Goal: Task Accomplishment & Management: Manage account settings

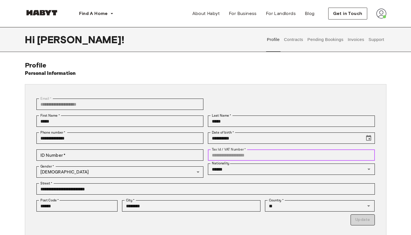
click at [264, 158] on input "Tax Id / VAT Number   *" at bounding box center [291, 155] width 167 height 11
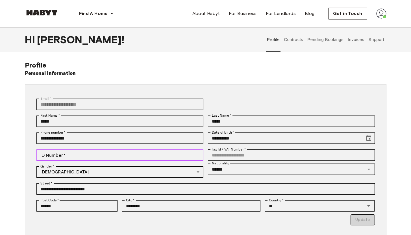
click at [166, 152] on input "ID Number   *" at bounding box center [119, 155] width 167 height 11
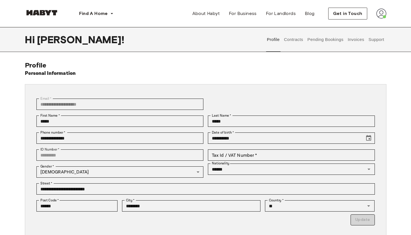
click at [296, 39] on button "Contracts" at bounding box center [294, 39] width 21 height 25
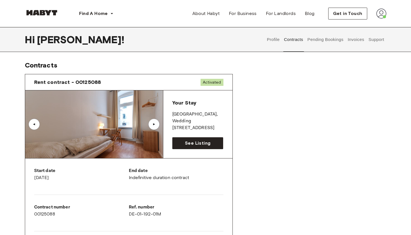
click at [319, 41] on button "Pending Bookings" at bounding box center [326, 39] width 38 height 25
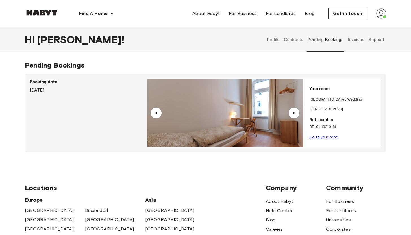
click at [360, 42] on button "Invoices" at bounding box center [356, 39] width 18 height 25
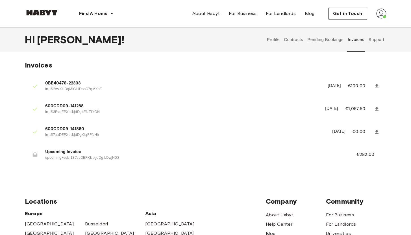
click at [100, 160] on p "upcoming+sub_1S7auDEPXbtkjdDylLQwjN03" at bounding box center [194, 157] width 298 height 5
click at [83, 153] on span "Upcoming Invoice" at bounding box center [194, 152] width 298 height 7
click at [362, 154] on p "€282.00" at bounding box center [369, 155] width 25 height 7
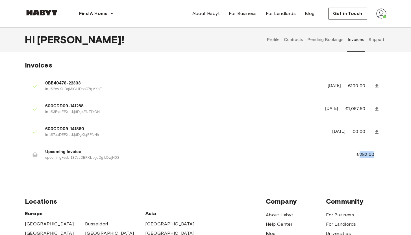
click at [362, 154] on p "€282.00" at bounding box center [369, 155] width 25 height 7
click at [71, 152] on span "Upcoming Invoice" at bounding box center [194, 152] width 298 height 7
click at [82, 159] on p "upcoming+sub_1S7auDEPXbtkjdDylLQwjN03" at bounding box center [194, 157] width 298 height 5
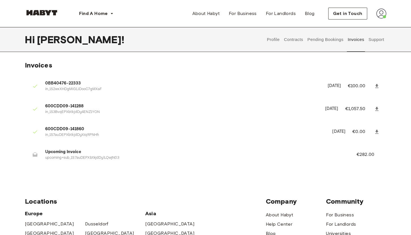
click at [336, 42] on button "Pending Bookings" at bounding box center [326, 39] width 38 height 25
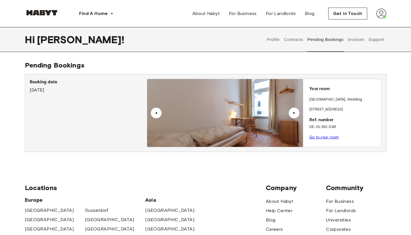
click at [362, 42] on button "Invoices" at bounding box center [356, 39] width 18 height 25
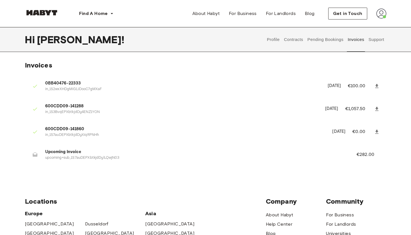
click at [384, 41] on button "Support" at bounding box center [376, 39] width 17 height 25
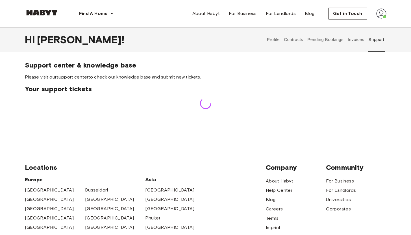
click at [352, 37] on button "Invoices" at bounding box center [356, 39] width 18 height 25
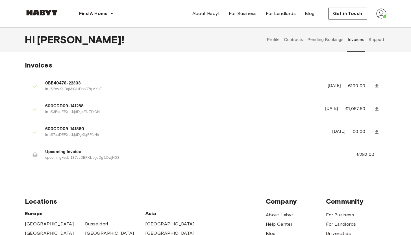
click at [112, 152] on span "Upcoming Invoice" at bounding box center [194, 152] width 298 height 7
click at [92, 154] on span "Upcoming Invoice" at bounding box center [194, 152] width 298 height 7
click at [323, 44] on button "Pending Bookings" at bounding box center [326, 39] width 38 height 25
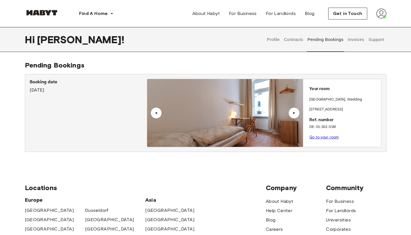
click at [373, 38] on button "Support" at bounding box center [376, 39] width 17 height 25
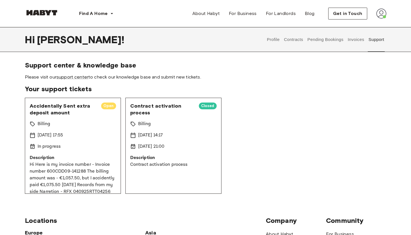
click at [103, 145] on div "In progress" at bounding box center [73, 146] width 86 height 7
click at [339, 39] on button "Pending Bookings" at bounding box center [326, 39] width 38 height 25
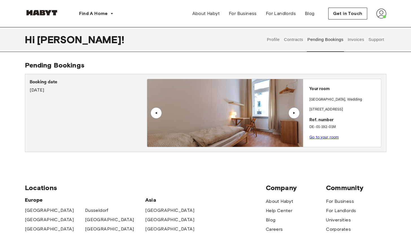
click at [363, 43] on button "Invoices" at bounding box center [356, 39] width 18 height 25
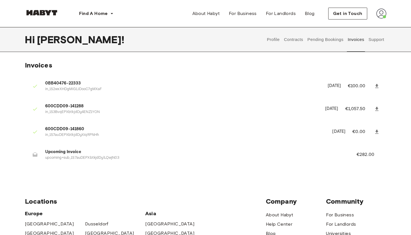
click at [288, 38] on button "Contracts" at bounding box center [294, 39] width 21 height 25
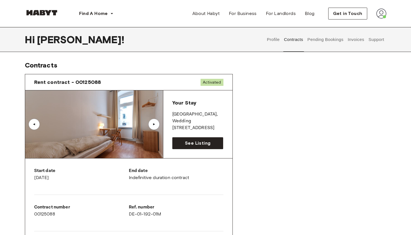
click at [274, 41] on button "Profile" at bounding box center [273, 39] width 14 height 25
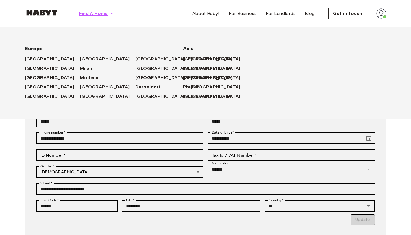
click at [92, 14] on span "Find A Home" at bounding box center [93, 13] width 29 height 7
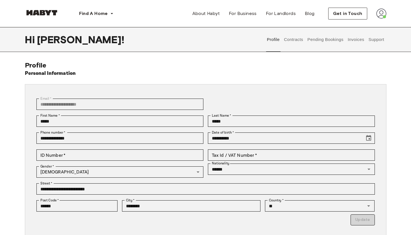
click at [378, 13] on img at bounding box center [381, 13] width 10 height 10
click at [371, 22] on div "Profile Log out" at bounding box center [370, 32] width 34 height 27
click at [380, 16] on img at bounding box center [381, 13] width 10 height 10
click at [374, 29] on div "Profile Log out" at bounding box center [370, 32] width 34 height 27
click at [387, 13] on div "Find A Home [GEOGRAPHIC_DATA] [GEOGRAPHIC_DATA] [GEOGRAPHIC_DATA] [GEOGRAPHIC_D…" at bounding box center [205, 13] width 407 height 27
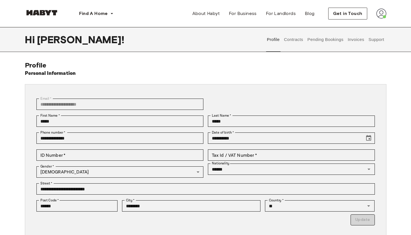
click at [382, 9] on img at bounding box center [381, 13] width 10 height 10
click at [371, 25] on div "Profile Log out" at bounding box center [370, 32] width 34 height 27
click at [382, 15] on img at bounding box center [381, 13] width 10 height 10
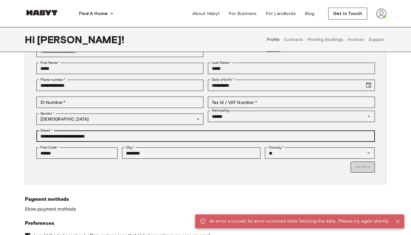
scroll to position [40, 0]
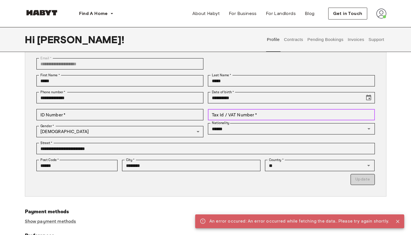
click at [259, 114] on input "Tax Id / VAT Number   *" at bounding box center [291, 114] width 167 height 11
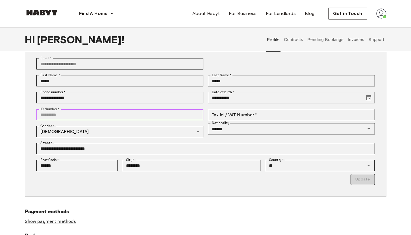
click at [157, 110] on input "ID Number   *" at bounding box center [119, 114] width 167 height 11
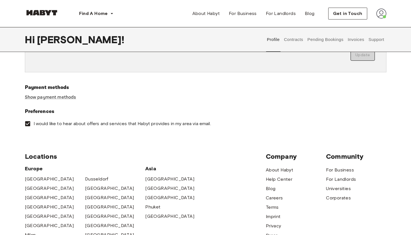
scroll to position [166, 0]
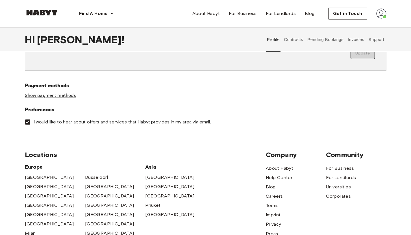
click at [68, 95] on link "Show payment methods" at bounding box center [50, 96] width 51 height 6
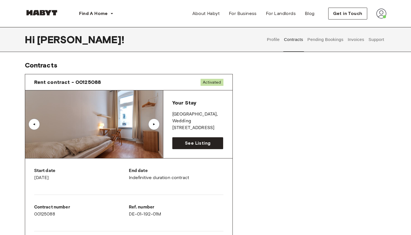
click at [377, 40] on button "Support" at bounding box center [376, 39] width 17 height 25
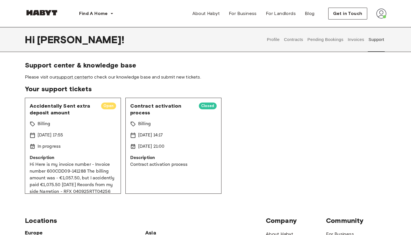
click at [361, 39] on button "Invoices" at bounding box center [356, 39] width 18 height 25
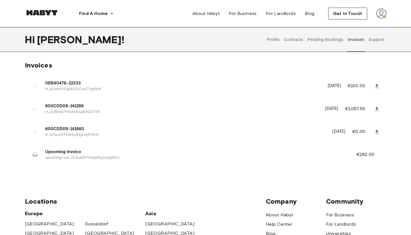
click at [97, 156] on p "upcoming+sub_1S7auDEPXbtkjdDylLQwjN03" at bounding box center [194, 157] width 298 height 5
click at [271, 40] on button "Profile" at bounding box center [273, 39] width 14 height 25
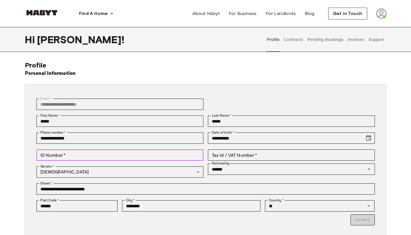
click at [109, 157] on input "ID Number   *" at bounding box center [119, 155] width 167 height 11
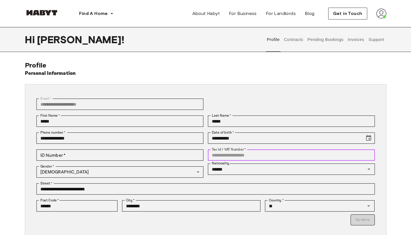
click at [259, 157] on input "Tax Id / VAT Number   *" at bounding box center [291, 155] width 167 height 11
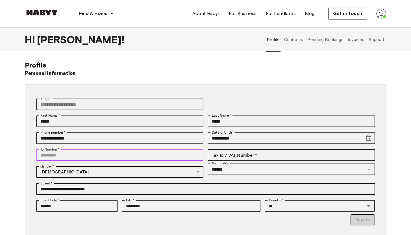
click at [167, 153] on input "ID Number   *" at bounding box center [119, 155] width 167 height 11
